Goal: Navigation & Orientation: Go to known website

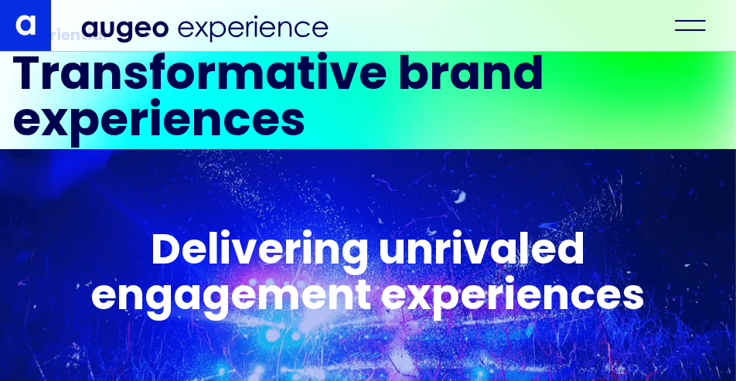
scroll to position [333, 0]
